Goal: Obtain resource: Download file/media

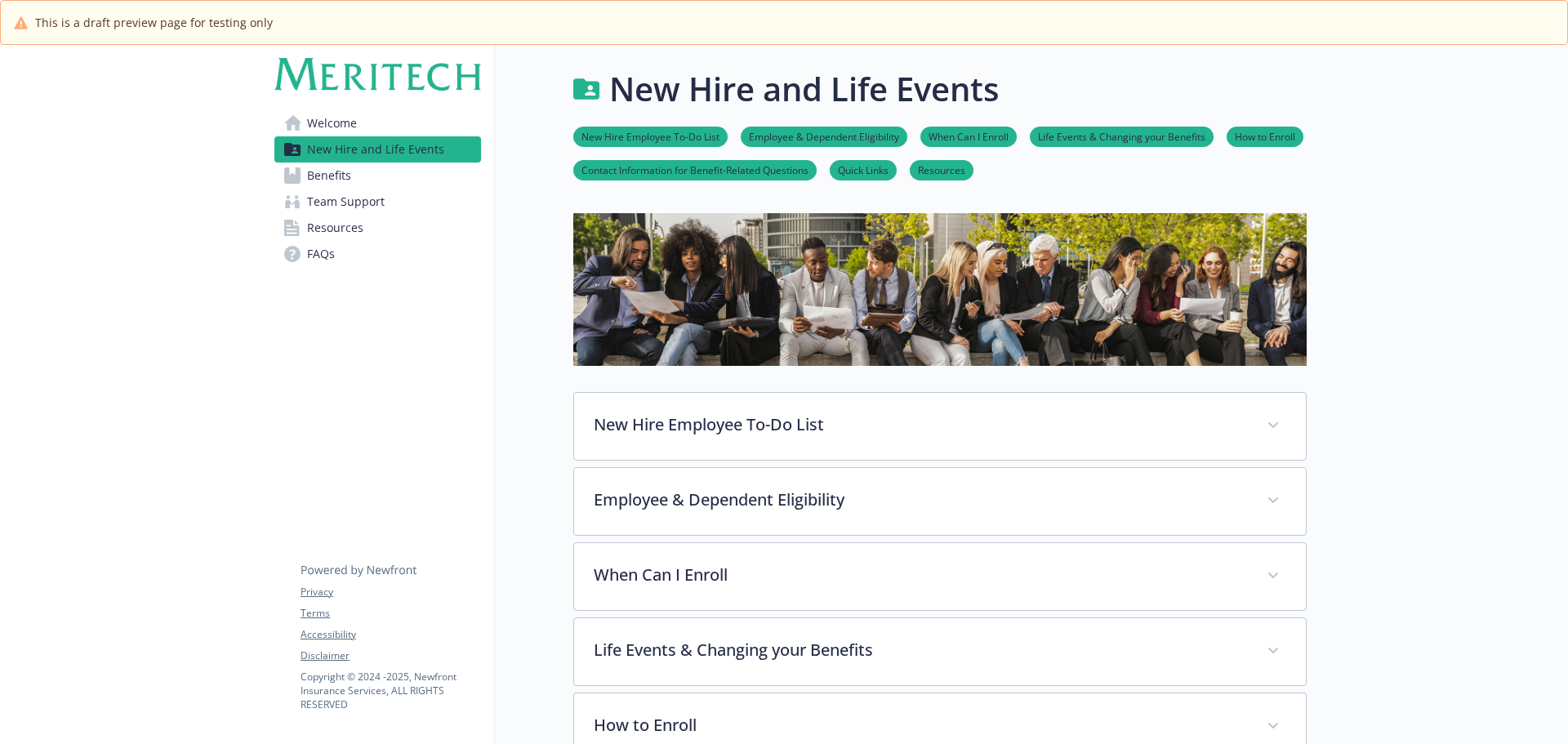
scroll to position [963, 0]
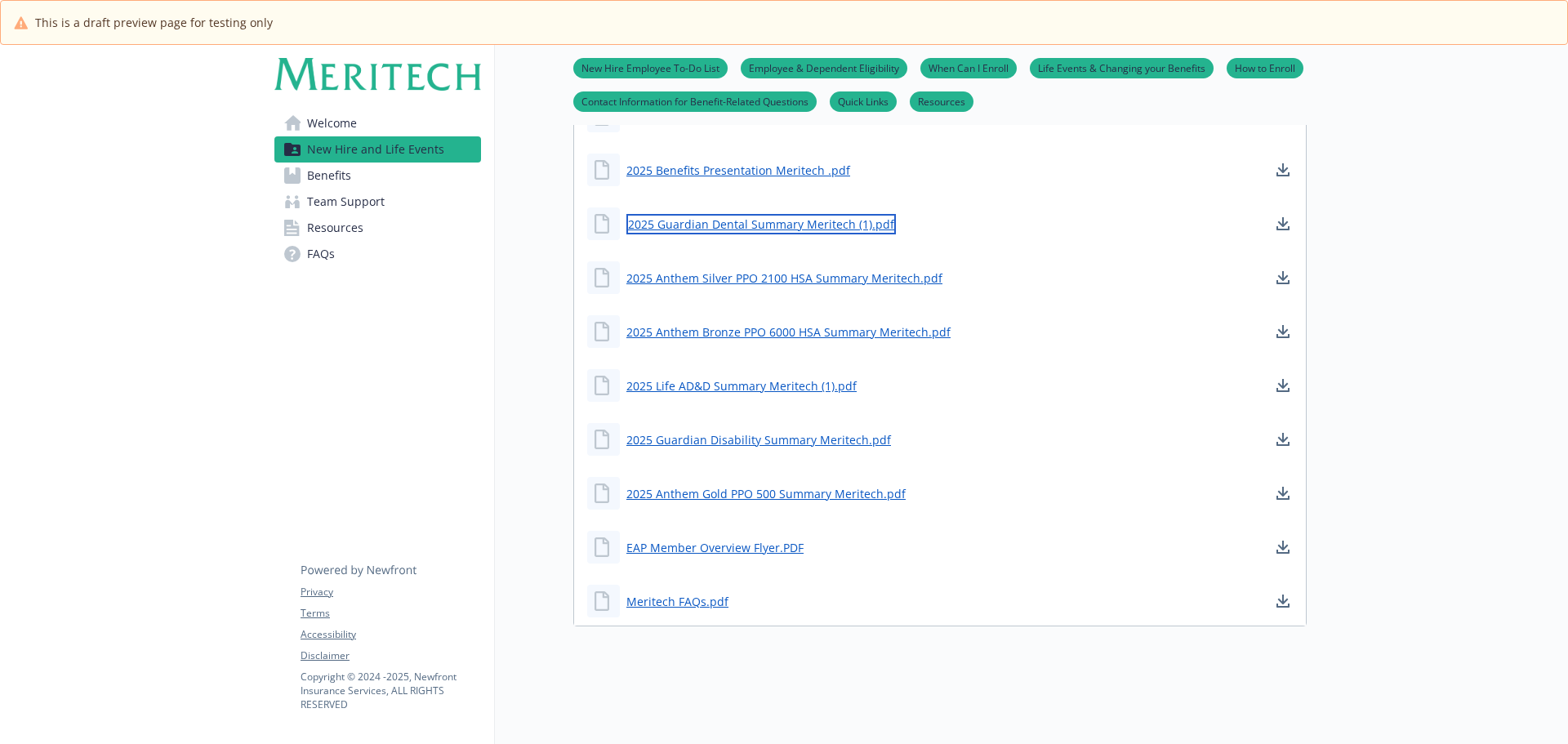
click at [780, 218] on link "2025 Guardian Dental Summary Meritech (1).pdf" at bounding box center [761, 223] width 270 height 20
